Goal: Information Seeking & Learning: Learn about a topic

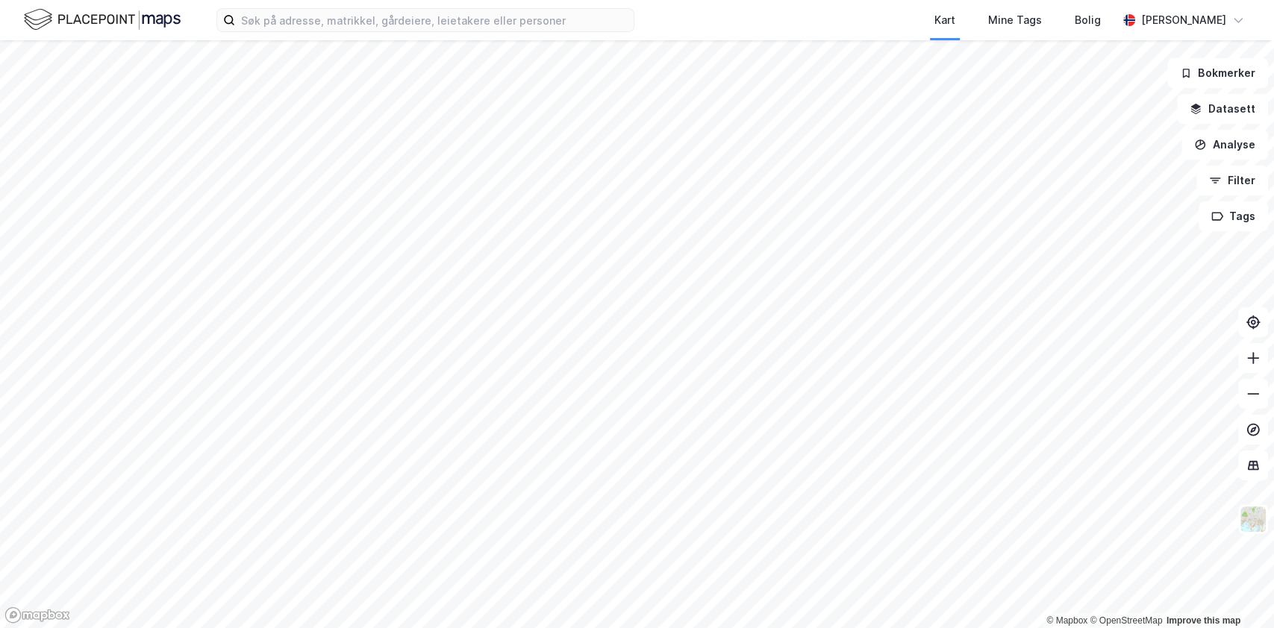
click at [386, 4] on div "Kart Mine Tags Bolig [PERSON_NAME]" at bounding box center [637, 20] width 1274 height 40
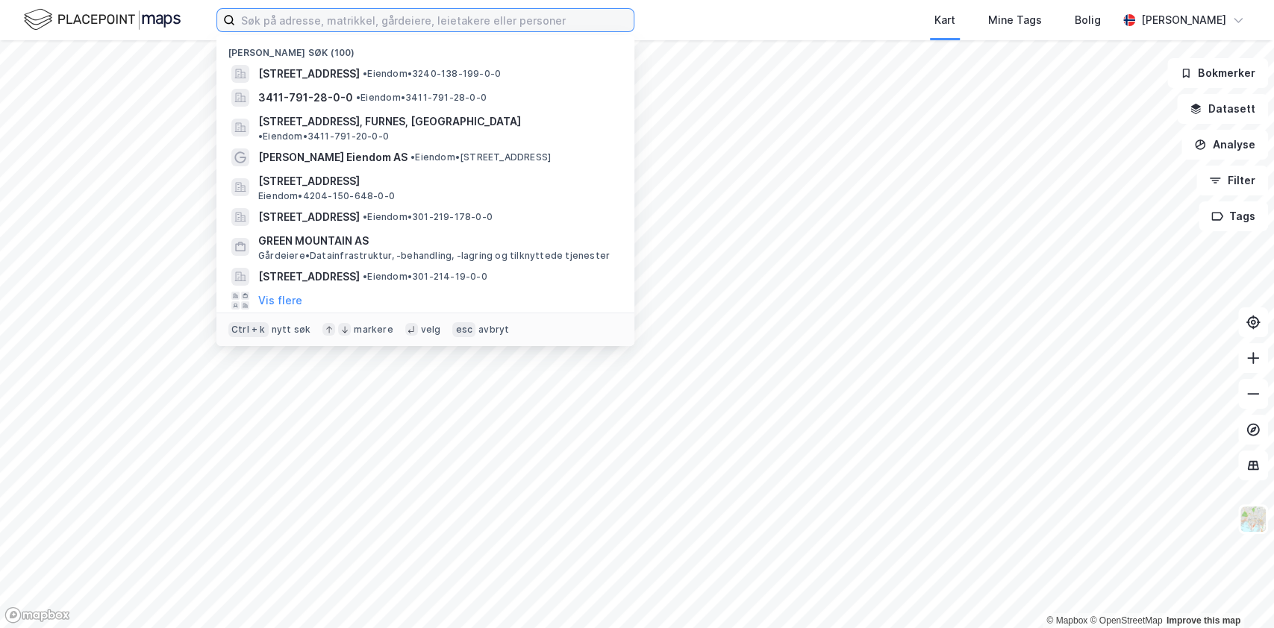
click at [388, 25] on input at bounding box center [434, 20] width 398 height 22
paste input "[PERSON_NAME] Eiendom AS"
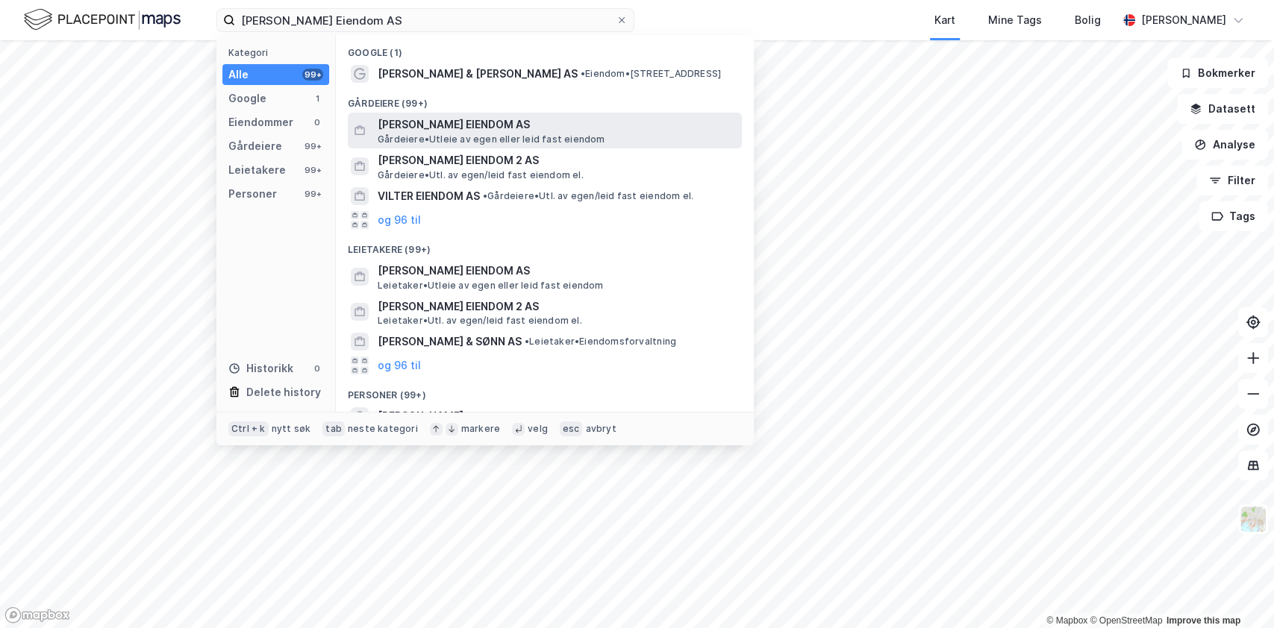
click at [413, 131] on span "[PERSON_NAME] EIENDOM AS" at bounding box center [557, 125] width 358 height 18
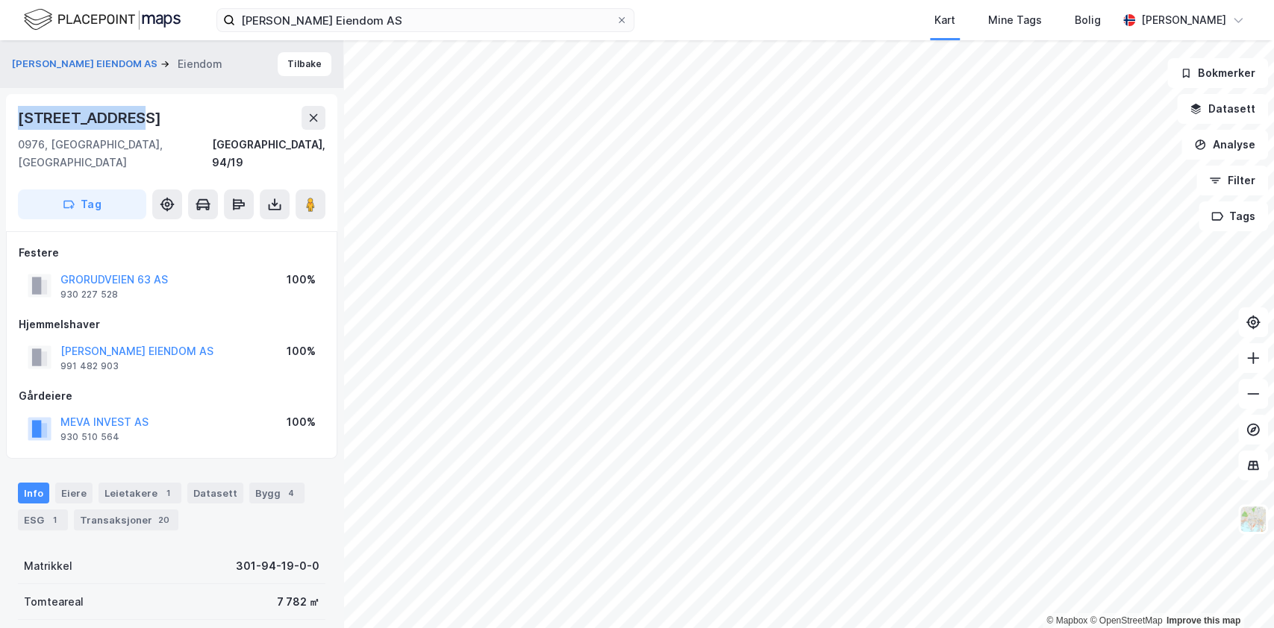
drag, startPoint x: 7, startPoint y: 122, endPoint x: 154, endPoint y: 123, distance: 147.7
click at [154, 123] on div "[STREET_ADDRESS]" at bounding box center [171, 162] width 331 height 137
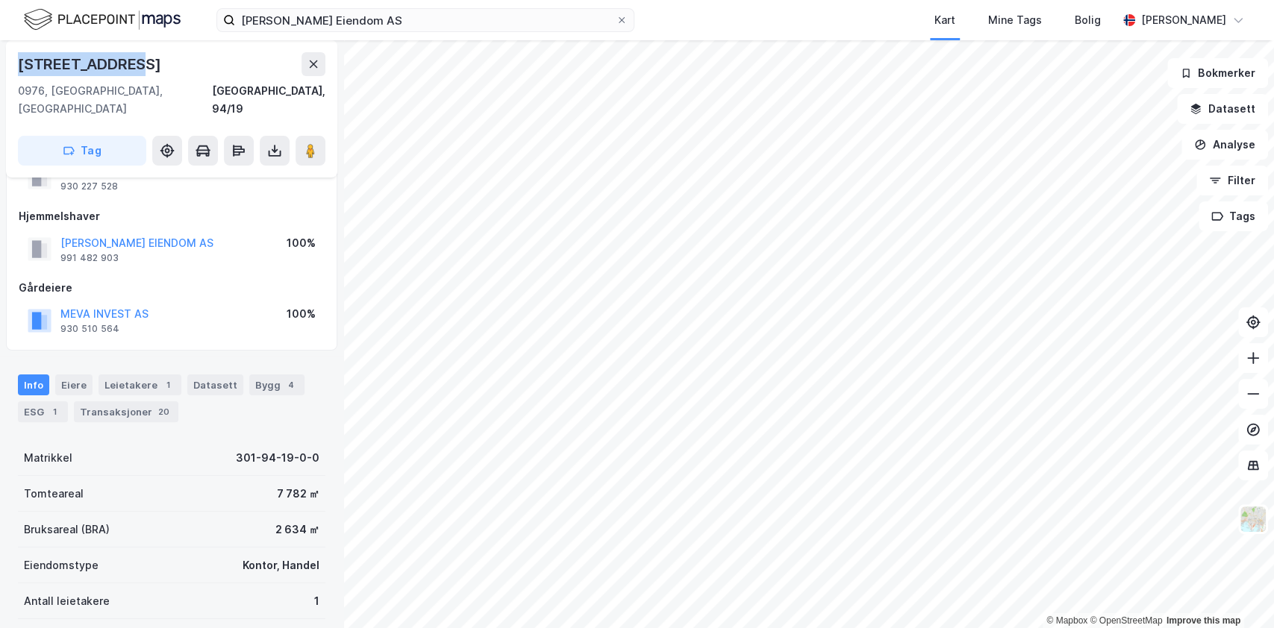
scroll to position [117, 0]
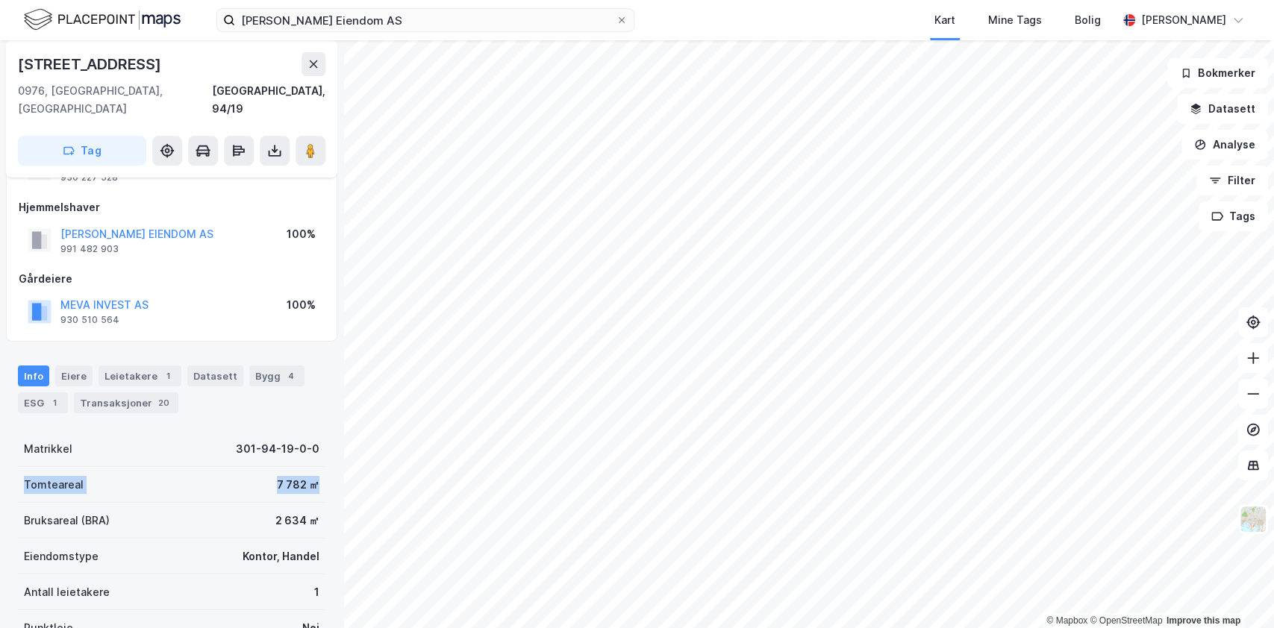
drag, startPoint x: 18, startPoint y: 469, endPoint x: 314, endPoint y: 456, distance: 296.5
click at [314, 456] on div "[PERSON_NAME] EIENDOM AS Eiendom Tilbake [STREET_ADDRESS], 94/19 Tag Festere GR…" at bounding box center [171, 334] width 343 height 588
drag, startPoint x: 22, startPoint y: 498, endPoint x: 312, endPoint y: 502, distance: 289.5
click at [312, 502] on div "[PERSON_NAME] EIENDOM AS Eiendom Tilbake [STREET_ADDRESS], 94/19 Tag Festere GR…" at bounding box center [171, 334] width 343 height 588
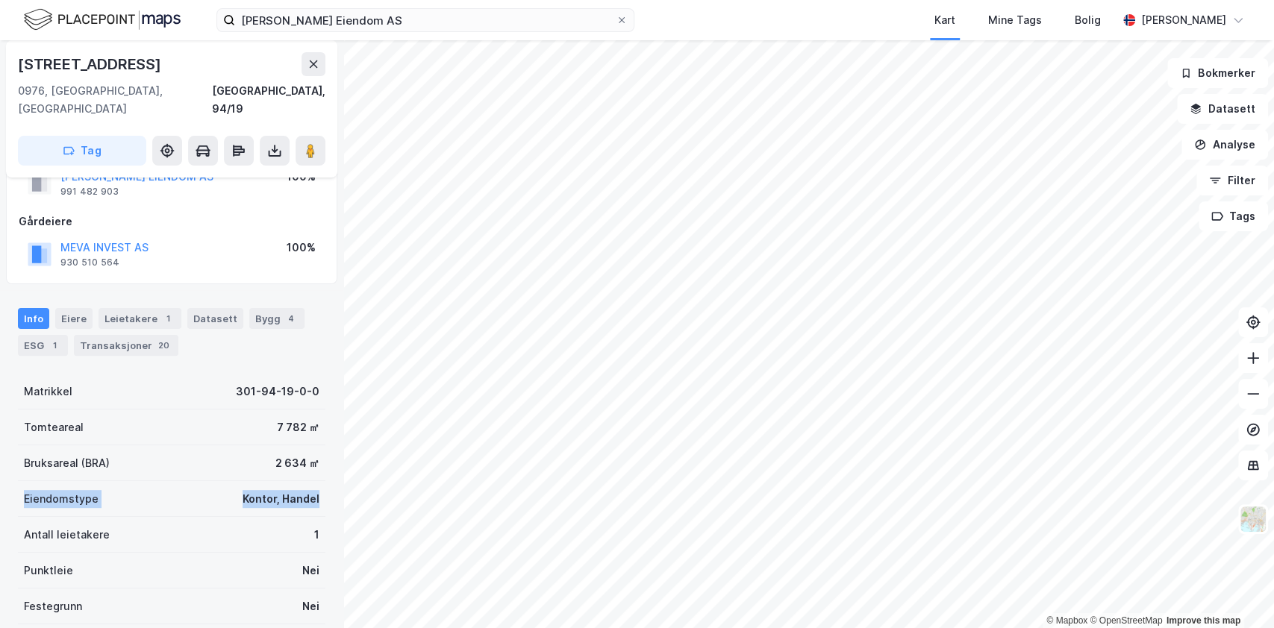
drag, startPoint x: 18, startPoint y: 480, endPoint x: 310, endPoint y: 479, distance: 291.7
click at [310, 481] on div "Eiendomstype Kontor, Handel" at bounding box center [171, 499] width 307 height 36
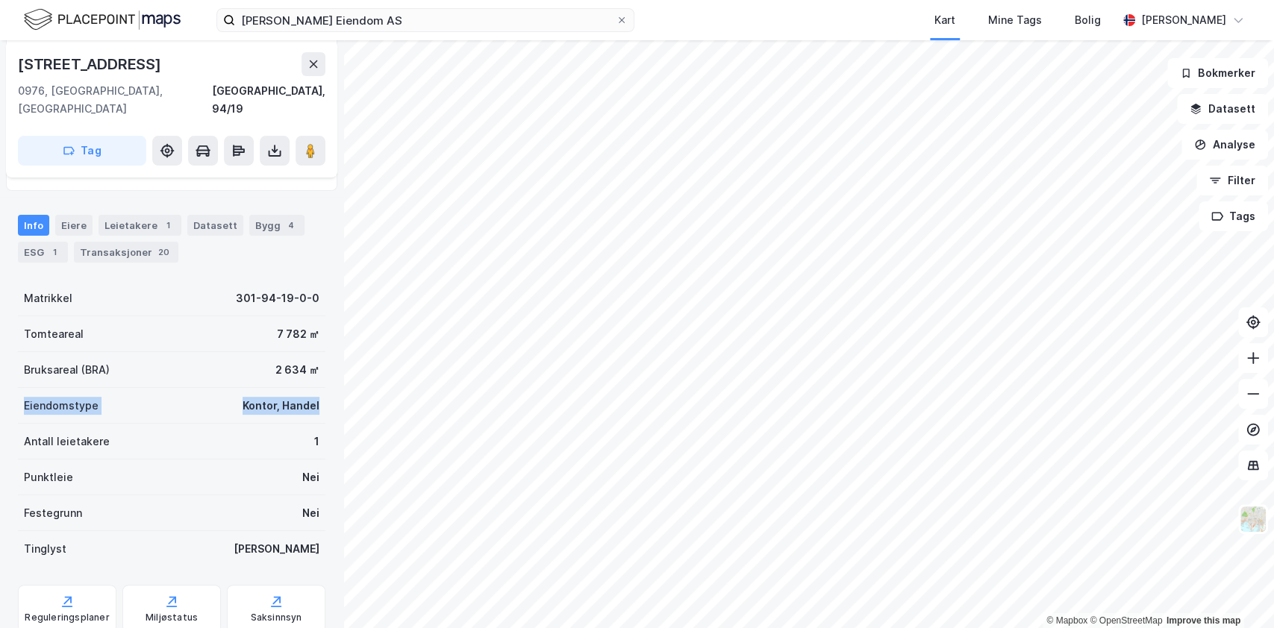
scroll to position [269, 0]
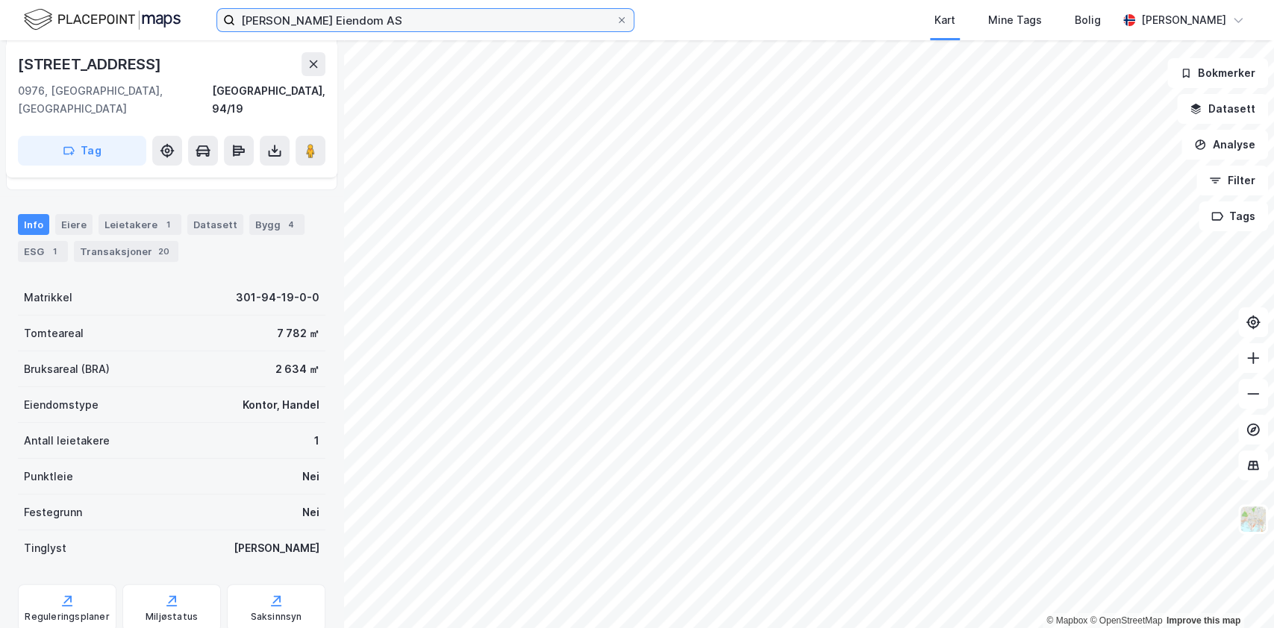
click at [404, 18] on input "[PERSON_NAME] Eiendom AS" at bounding box center [425, 20] width 380 height 22
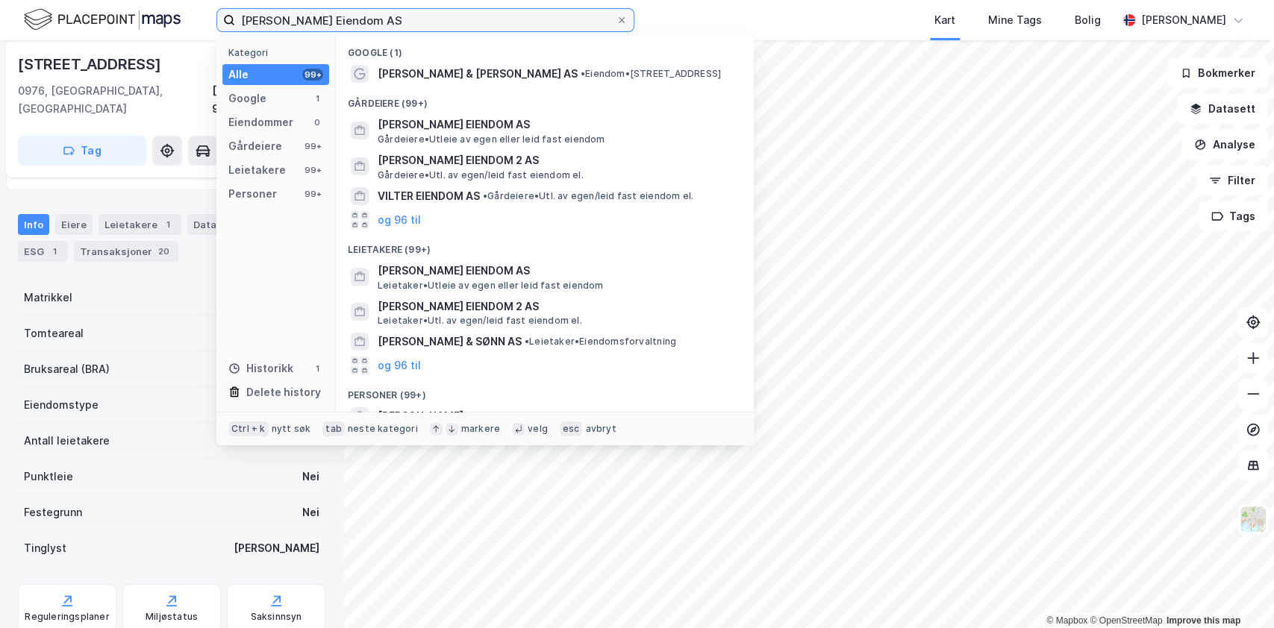
paste input "MEVA INVEST"
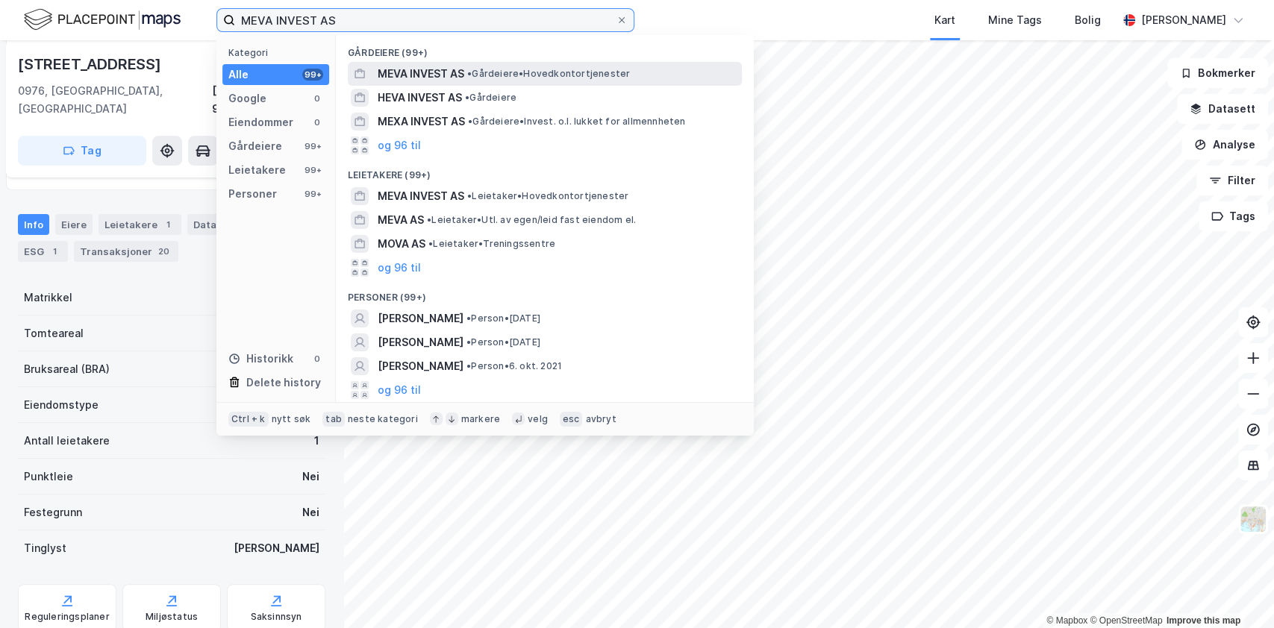
type input "MEVA INVEST AS"
click at [412, 78] on span "MEVA INVEST AS" at bounding box center [421, 74] width 87 height 18
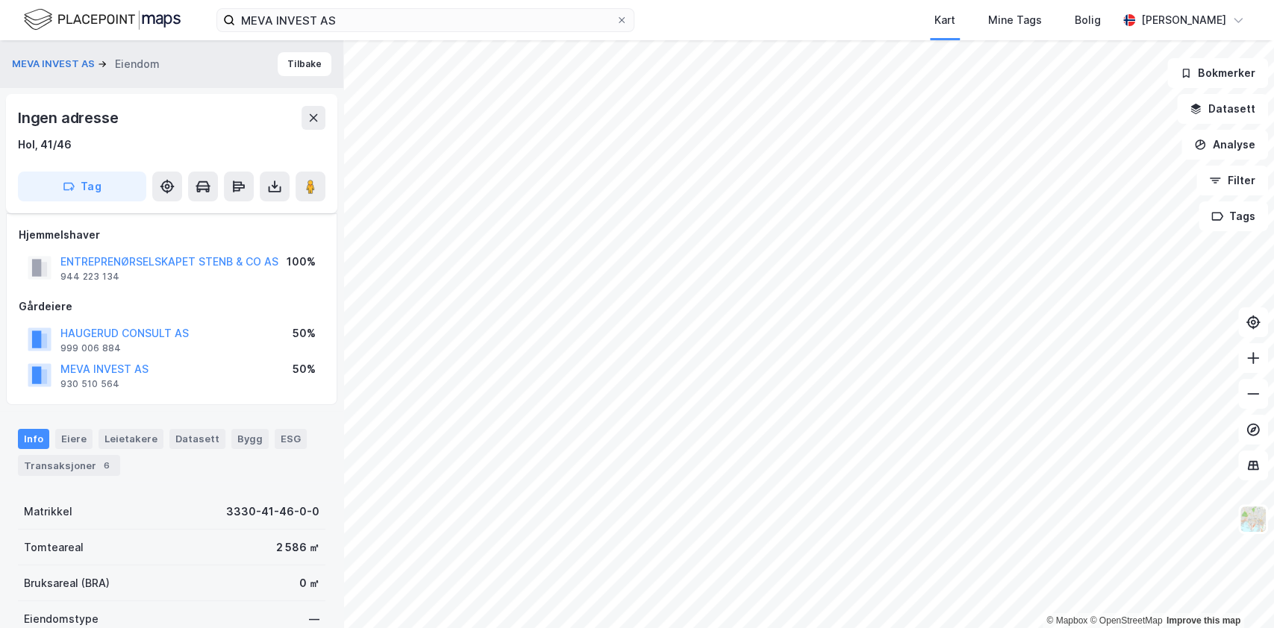
scroll to position [266, 0]
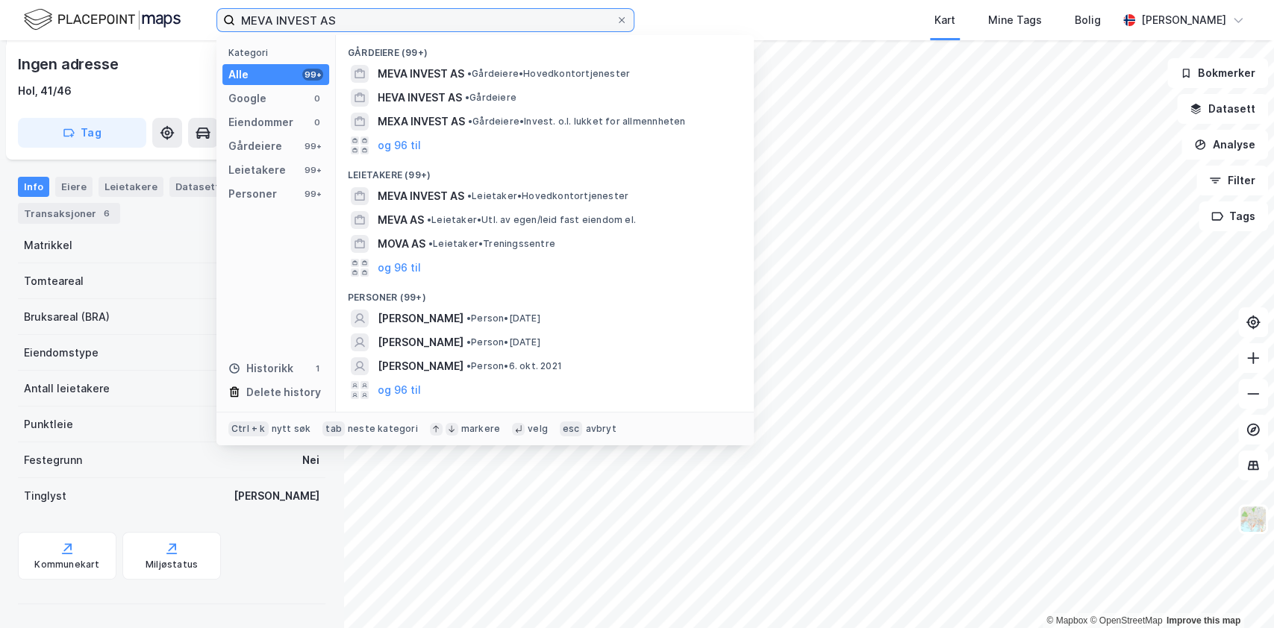
click at [363, 20] on input "MEVA INVEST AS" at bounding box center [425, 20] width 380 height 22
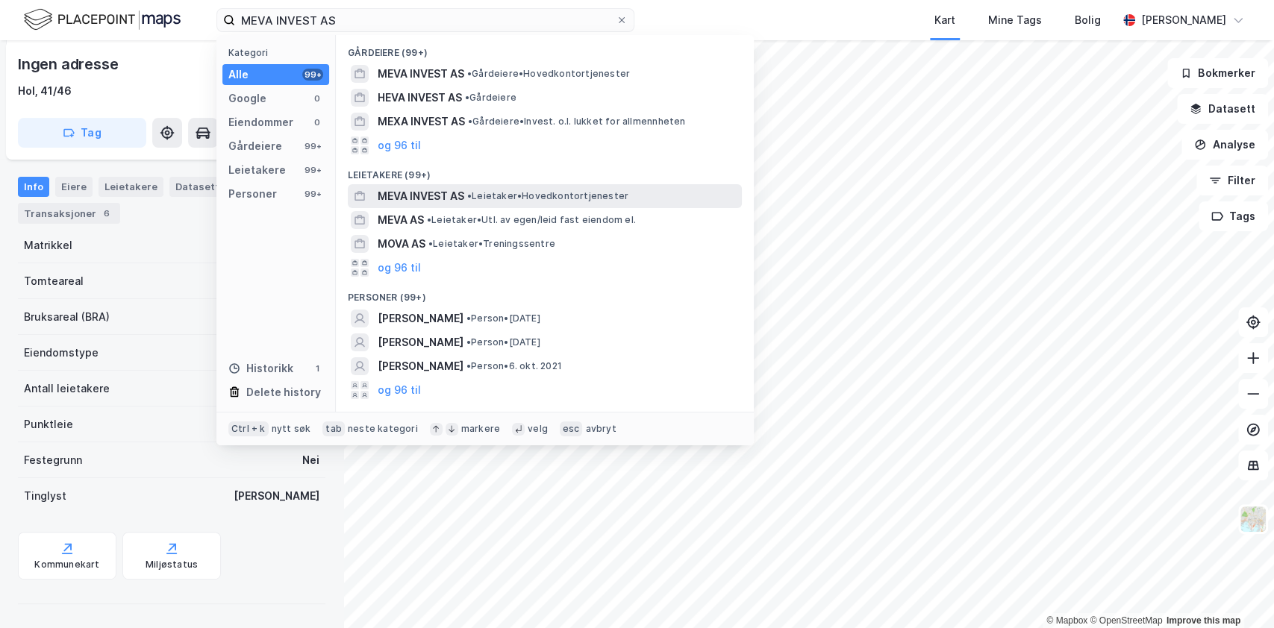
click at [429, 196] on span "MEVA INVEST AS" at bounding box center [421, 196] width 87 height 18
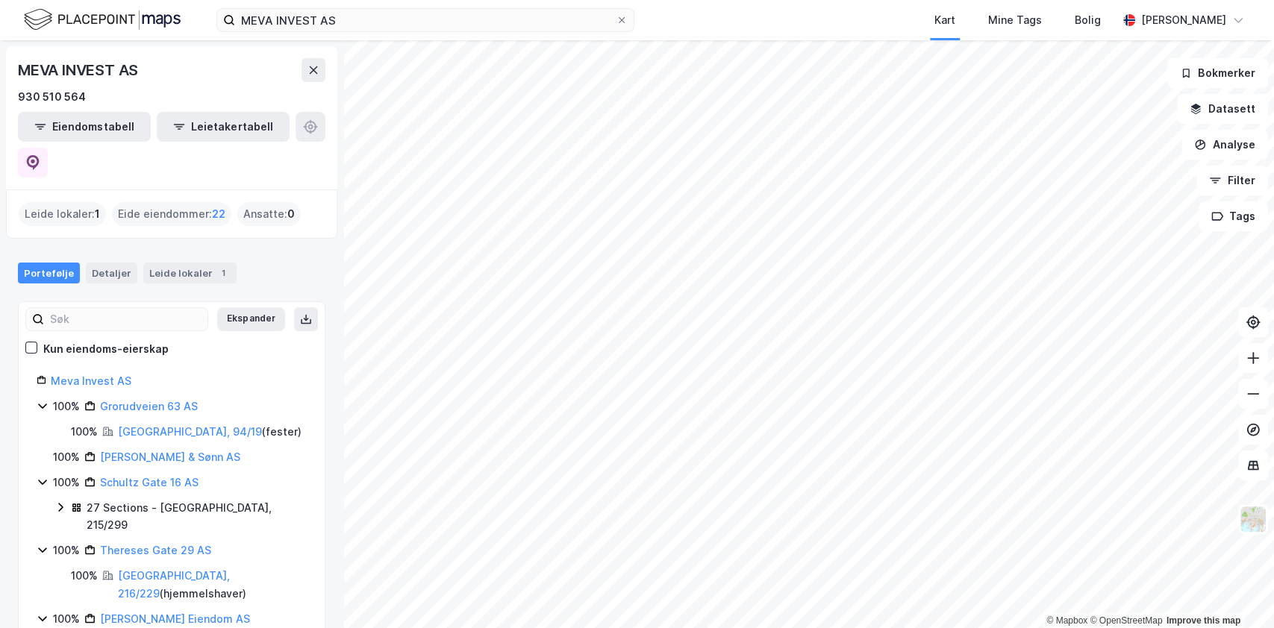
click at [149, 202] on div "Eide eiendommer : 22" at bounding box center [171, 214] width 119 height 24
click at [85, 128] on button "Eiendomstabell" at bounding box center [84, 127] width 133 height 30
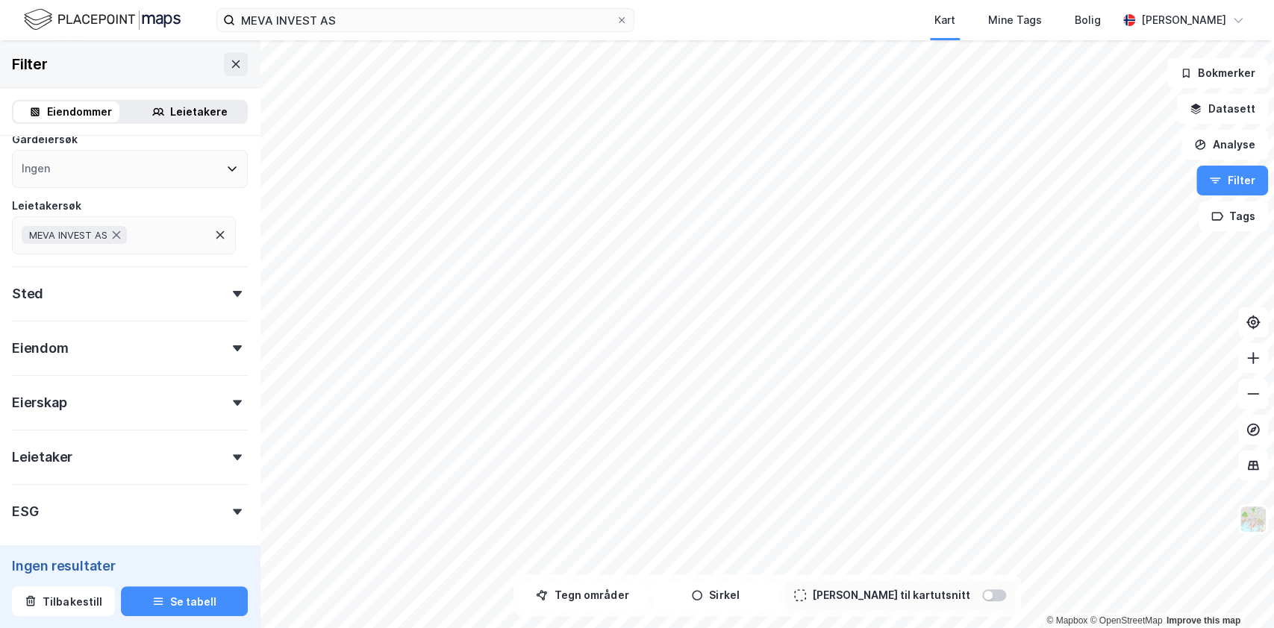
scroll to position [143, 0]
click at [93, 289] on div "Sted" at bounding box center [130, 284] width 236 height 43
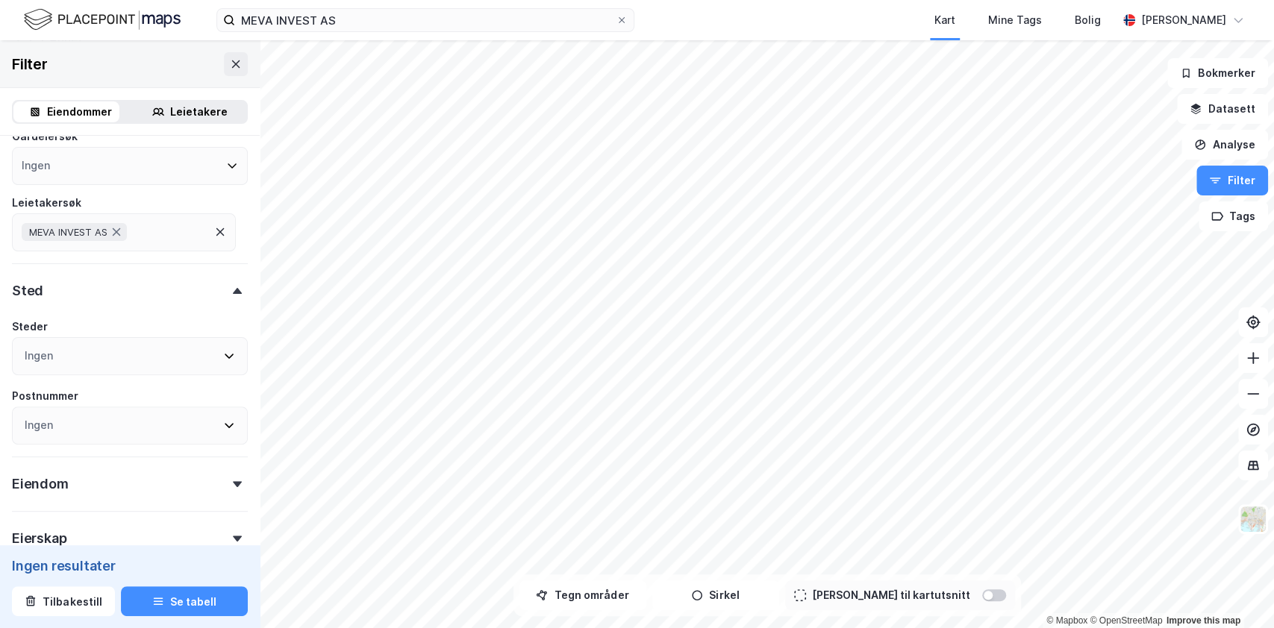
click at [93, 289] on div "Sted" at bounding box center [130, 284] width 236 height 43
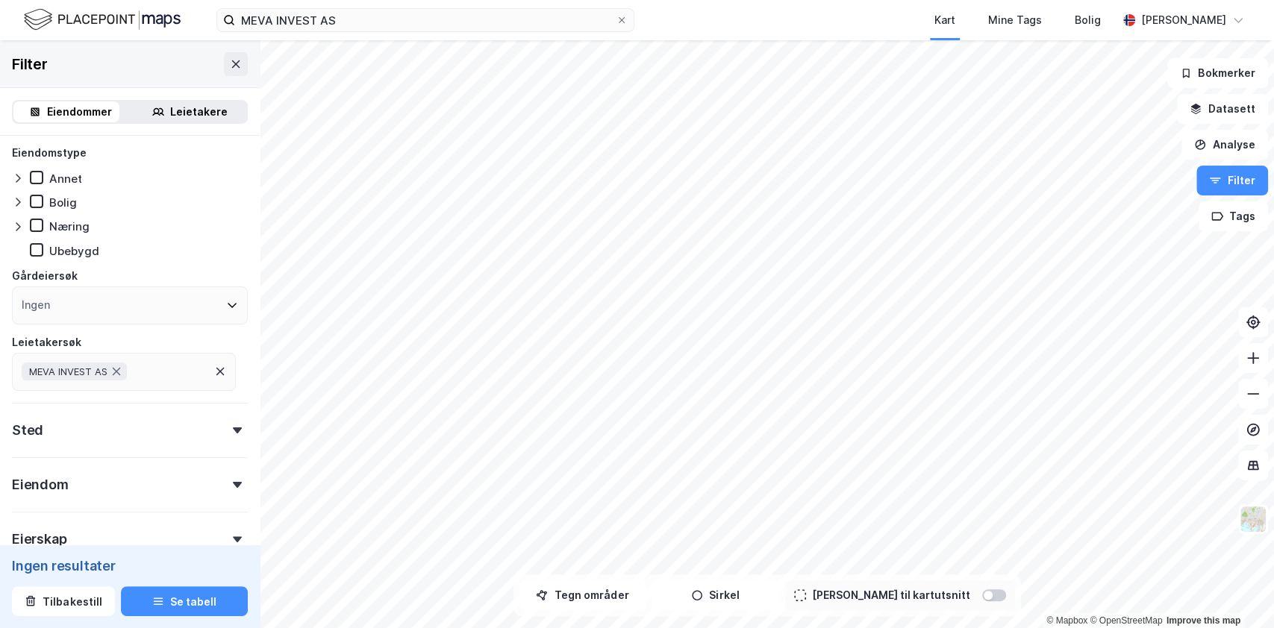
scroll to position [0, 0]
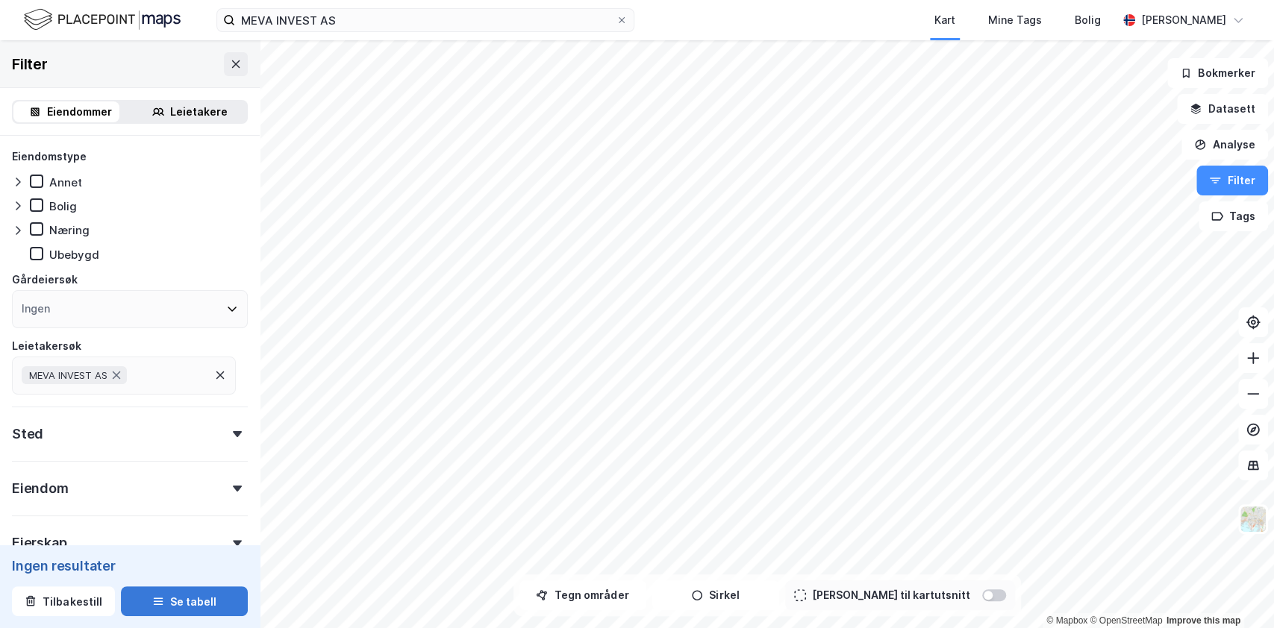
click at [165, 605] on button "Se tabell" at bounding box center [184, 601] width 127 height 30
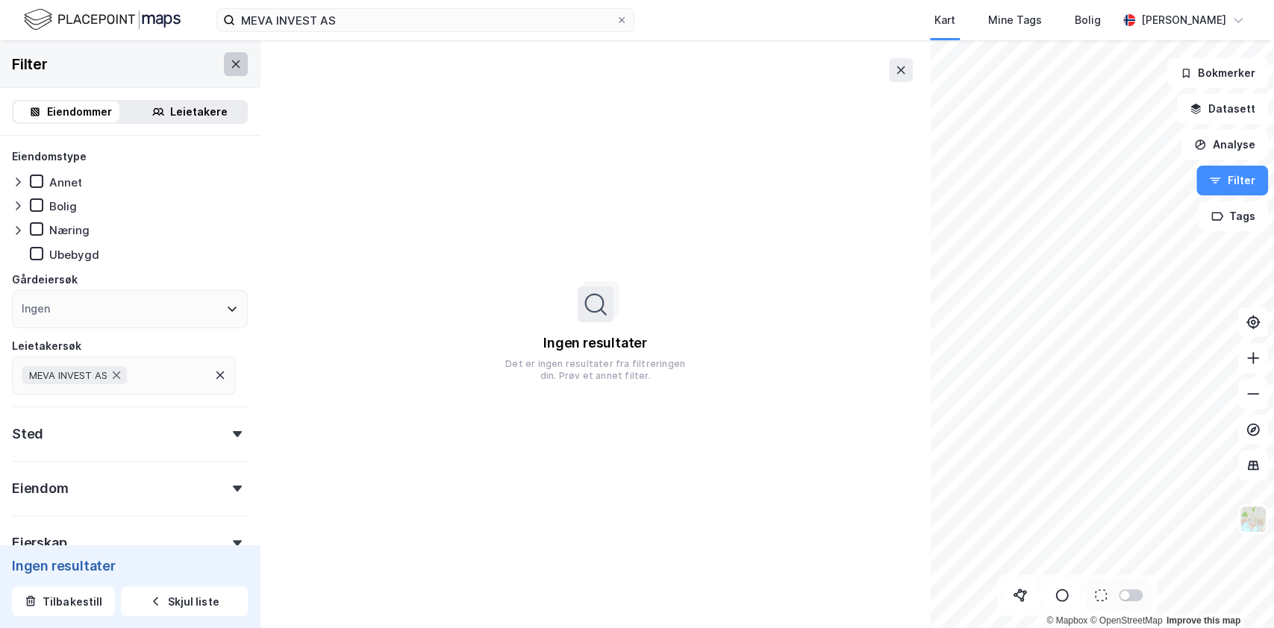
click at [230, 63] on icon at bounding box center [236, 64] width 12 height 12
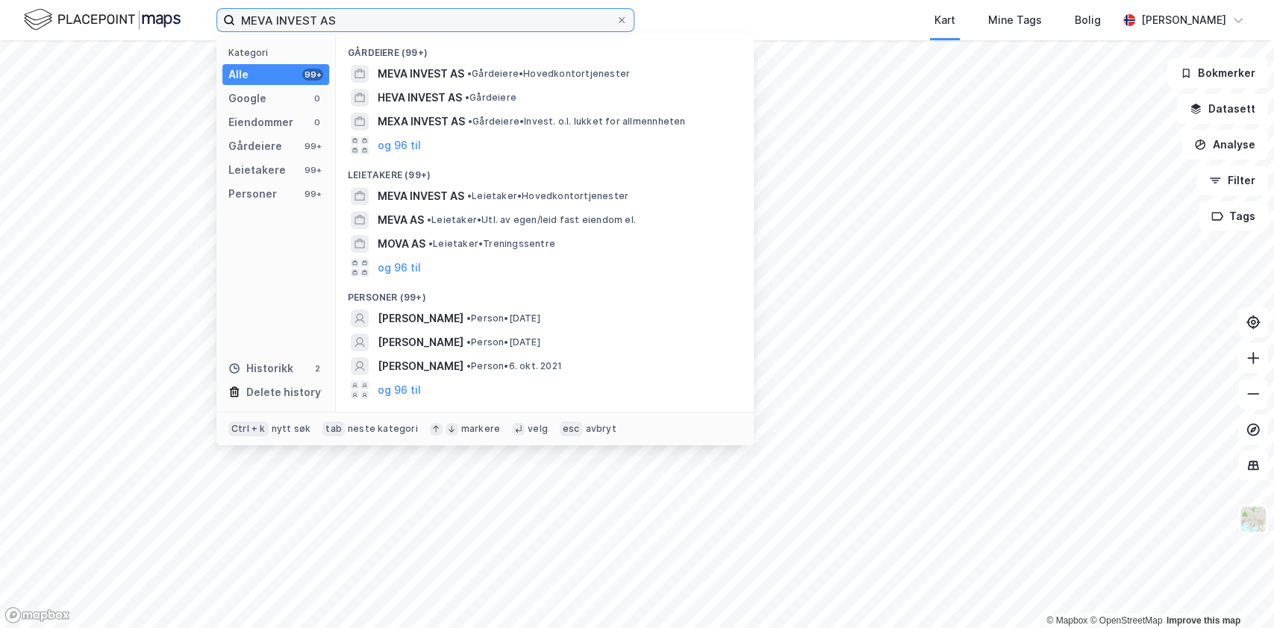
click at [370, 25] on input "MEVA INVEST AS" at bounding box center [425, 20] width 380 height 22
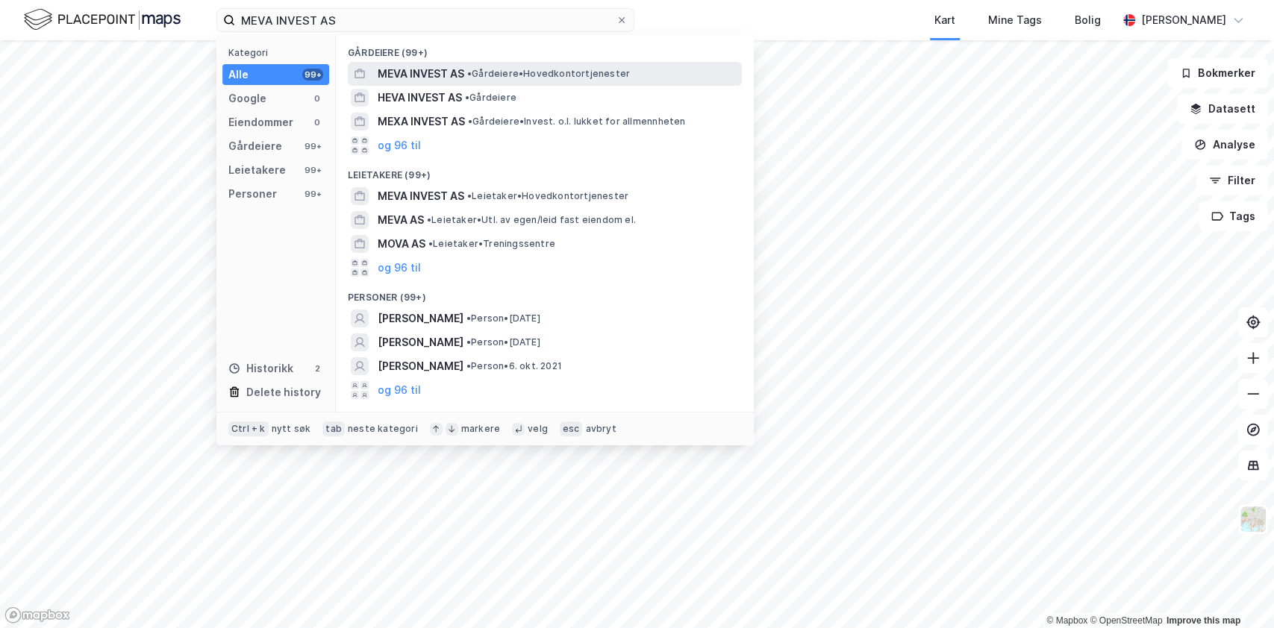
click at [419, 71] on span "MEVA INVEST AS" at bounding box center [421, 74] width 87 height 18
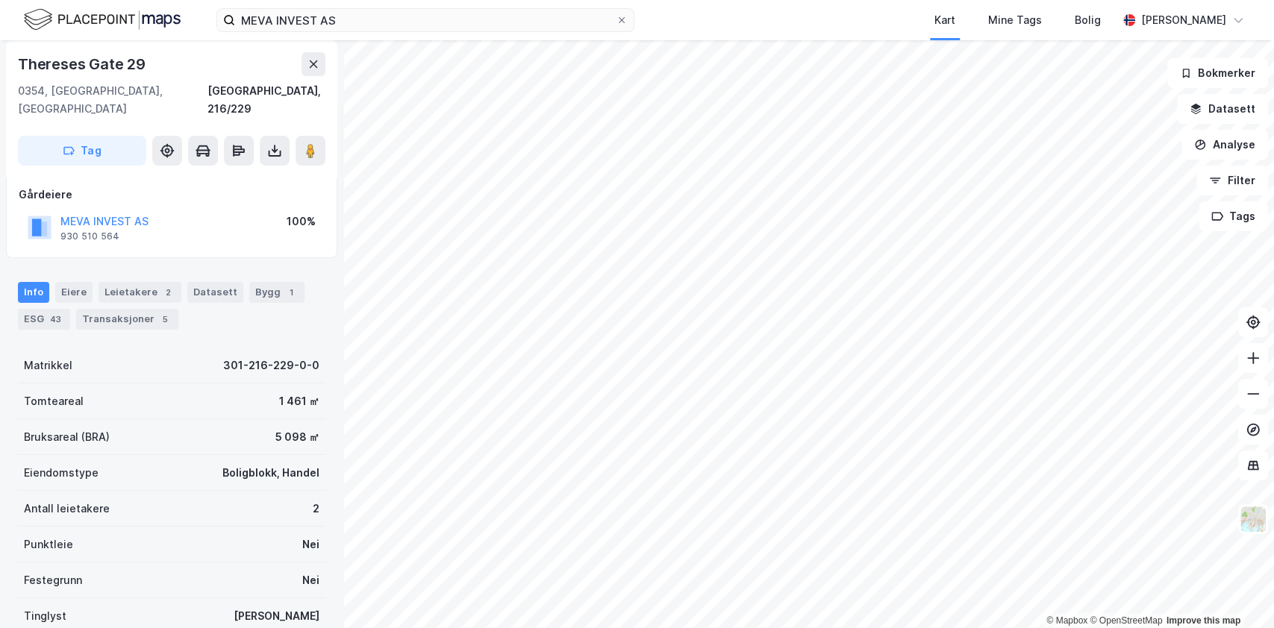
scroll to position [231, 0]
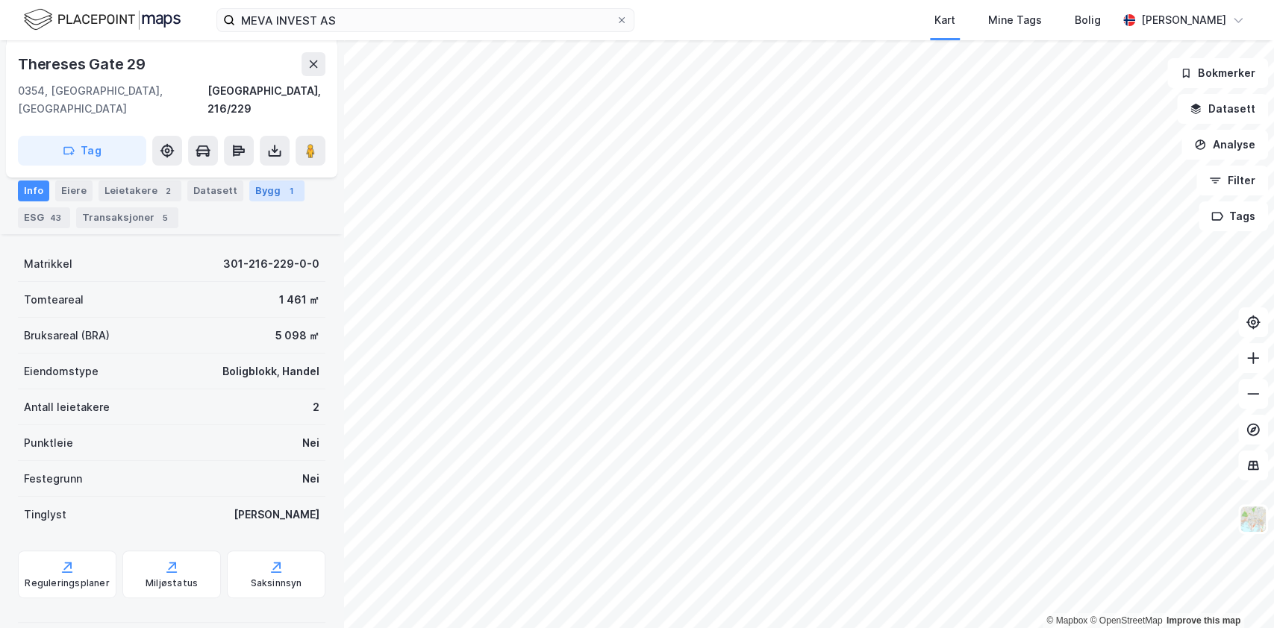
click at [249, 192] on div "Bygg 1" at bounding box center [276, 191] width 55 height 21
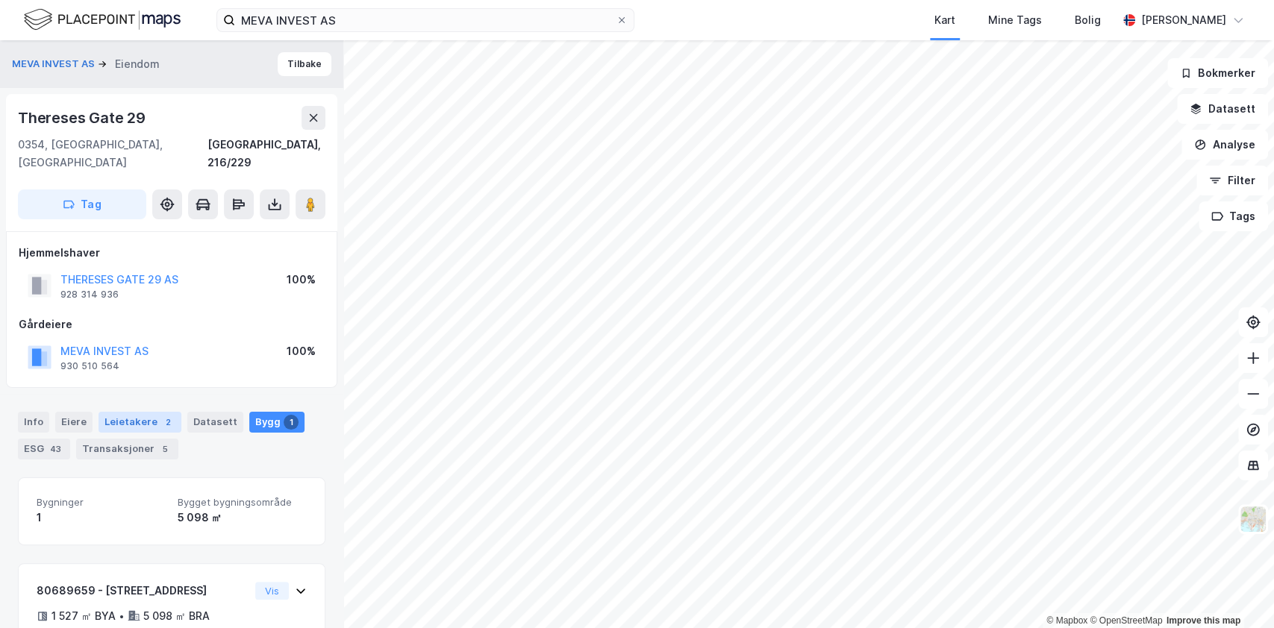
click at [122, 412] on div "Leietakere 2" at bounding box center [139, 422] width 83 height 21
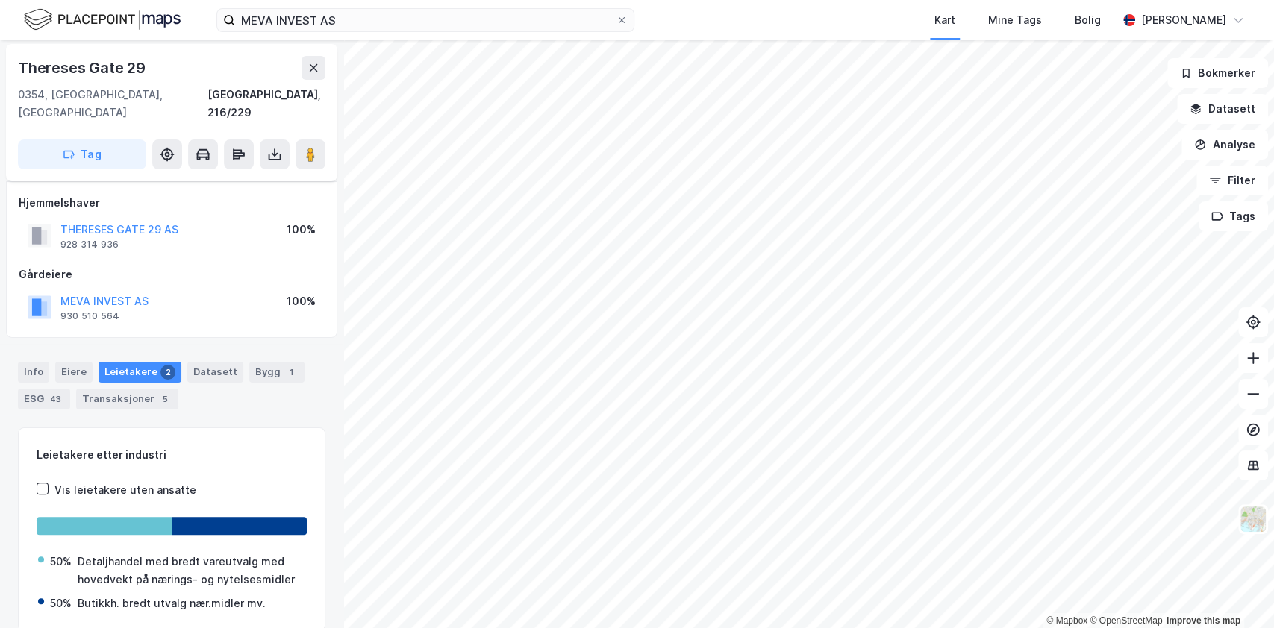
scroll to position [95, 0]
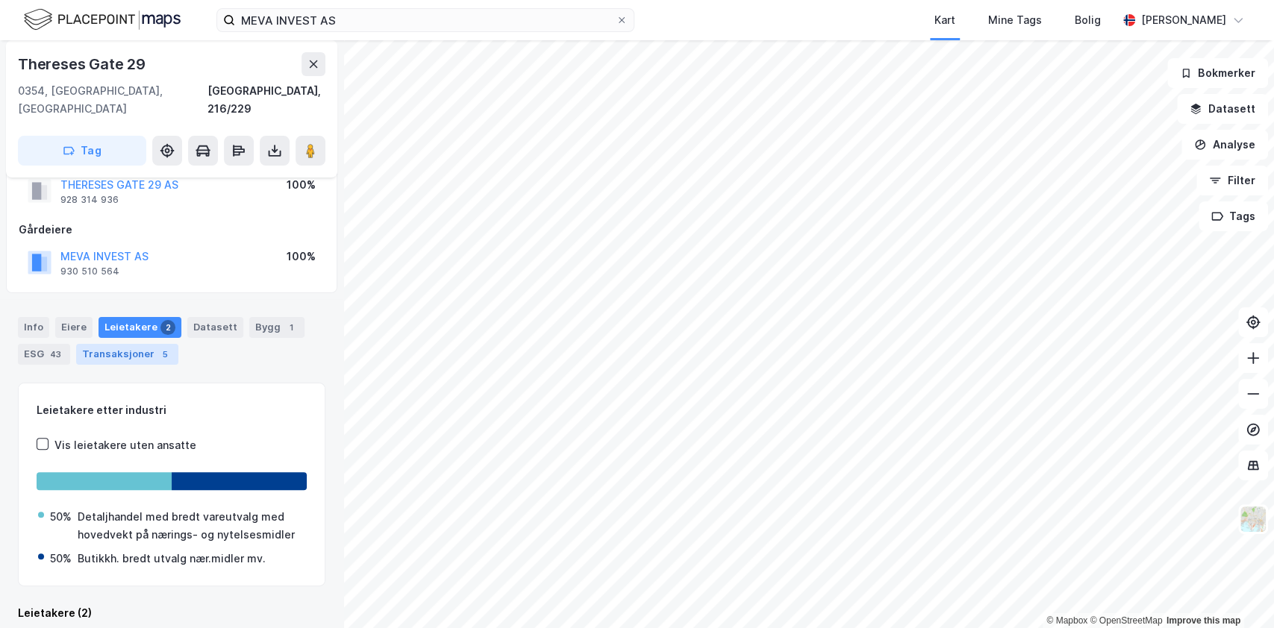
click at [83, 344] on div "Transaksjoner 5" at bounding box center [127, 354] width 102 height 21
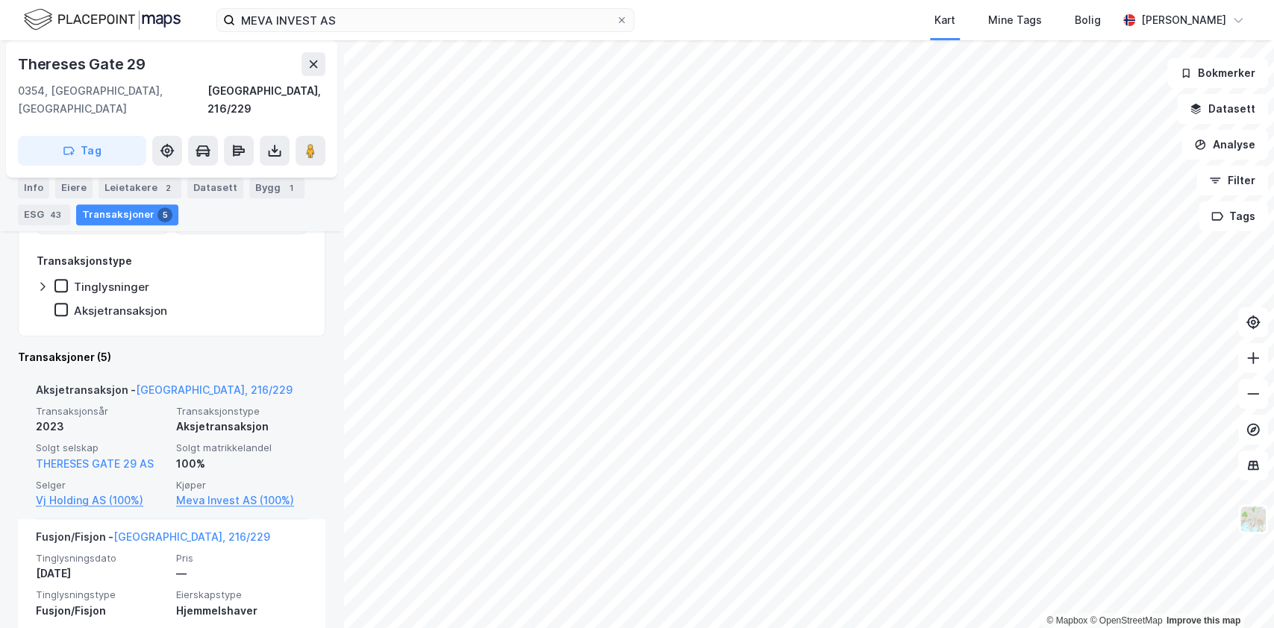
scroll to position [393, 0]
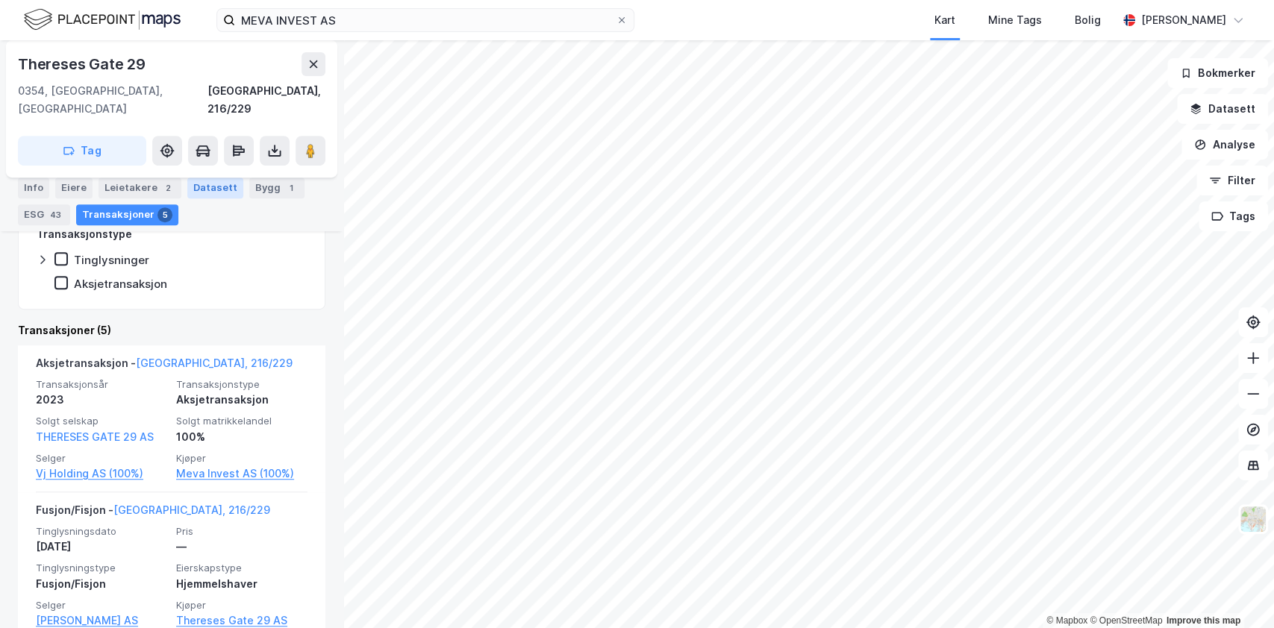
click at [225, 194] on div "Datasett" at bounding box center [215, 188] width 56 height 21
